Goal: Navigation & Orientation: Find specific page/section

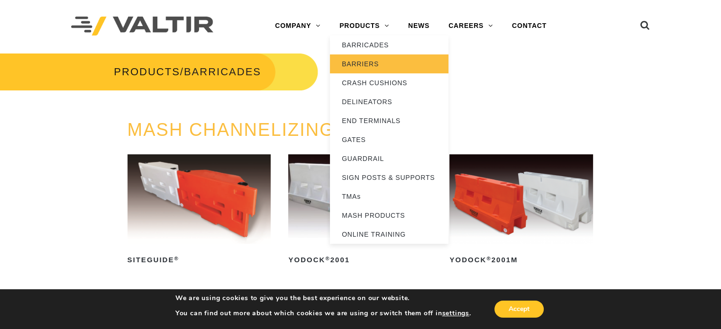
click at [381, 62] on link "BARRIERS" at bounding box center [389, 63] width 118 height 19
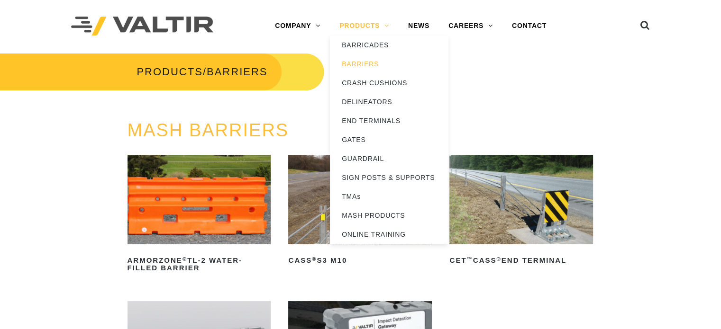
click at [368, 21] on link "PRODUCTS" at bounding box center [364, 26] width 69 height 19
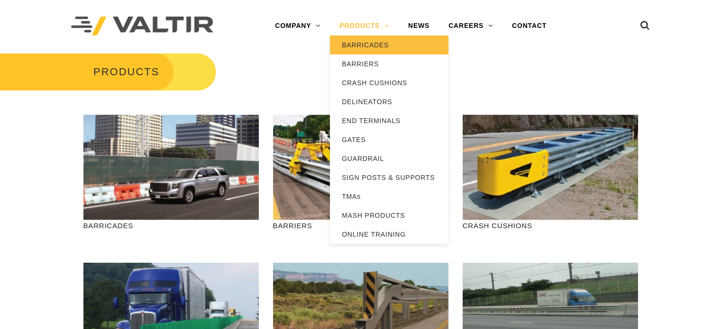
click at [373, 47] on link "BARRICADES" at bounding box center [389, 45] width 118 height 19
